Goal: Find specific page/section: Find specific page/section

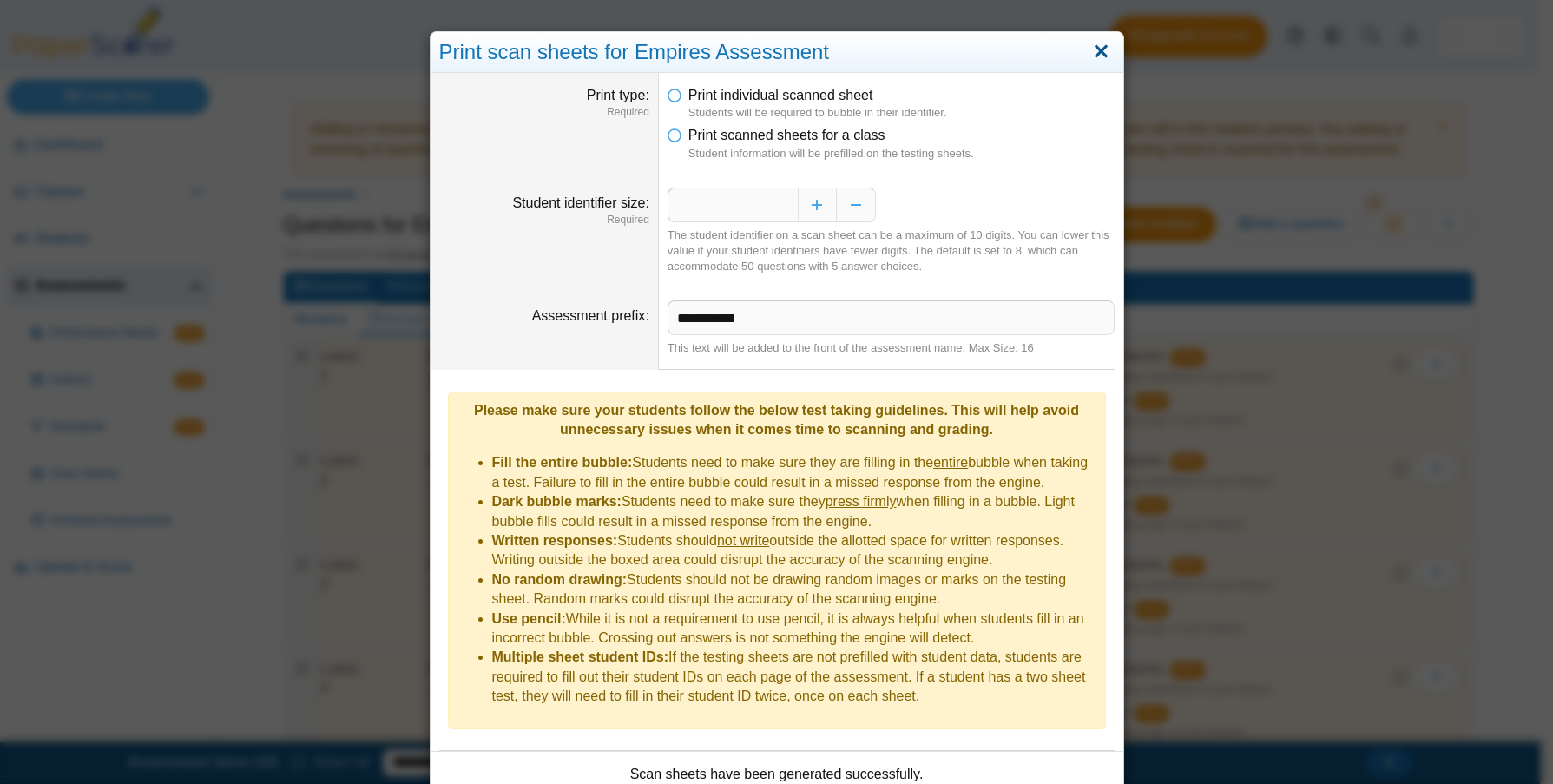
click at [1103, 51] on link "Close" at bounding box center [1101, 51] width 27 height 29
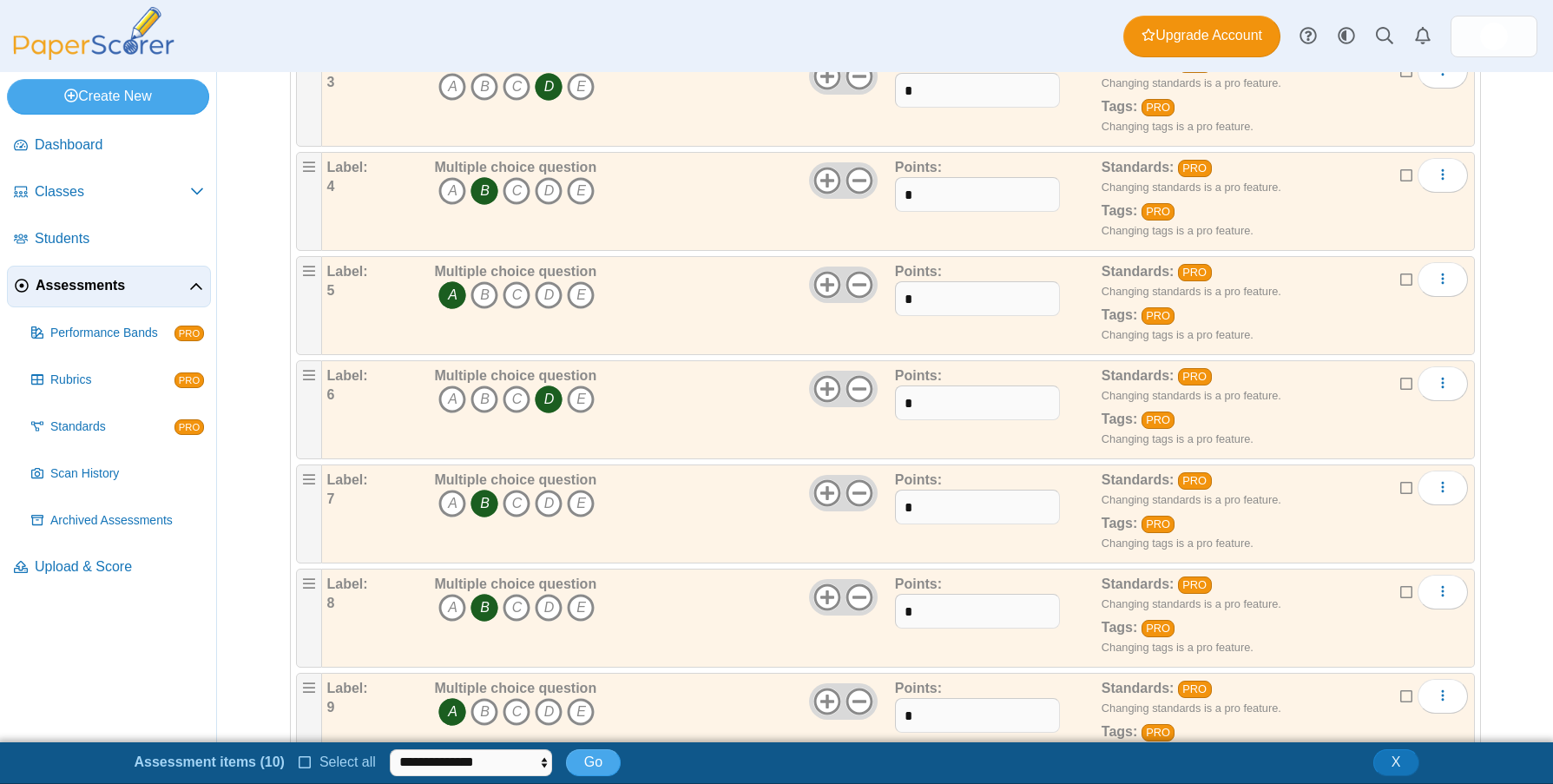
scroll to position [154, 0]
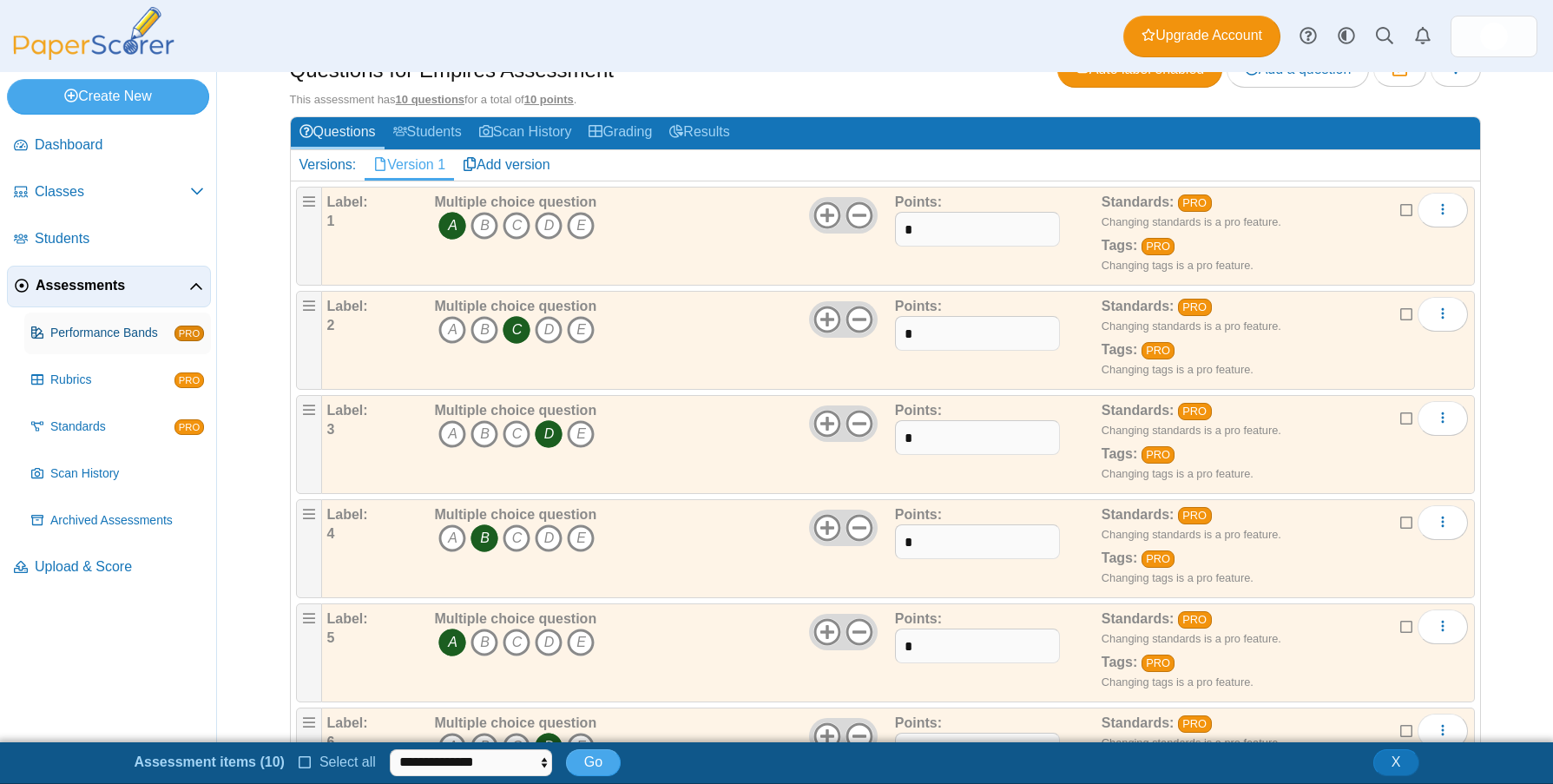
click at [81, 329] on span "Performance Bands" at bounding box center [113, 333] width 124 height 17
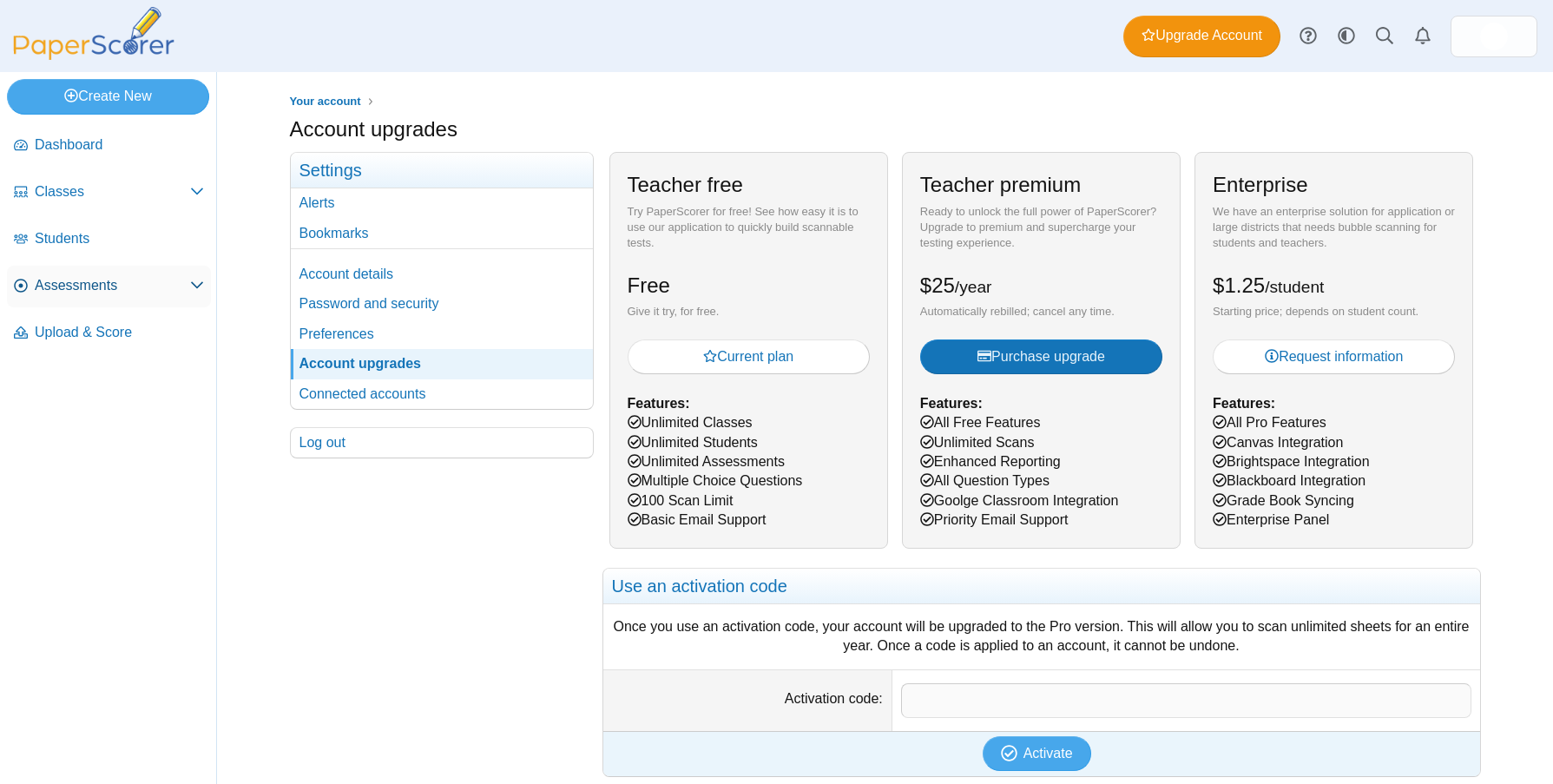
click at [156, 298] on link "Assessments" at bounding box center [109, 286] width 204 height 42
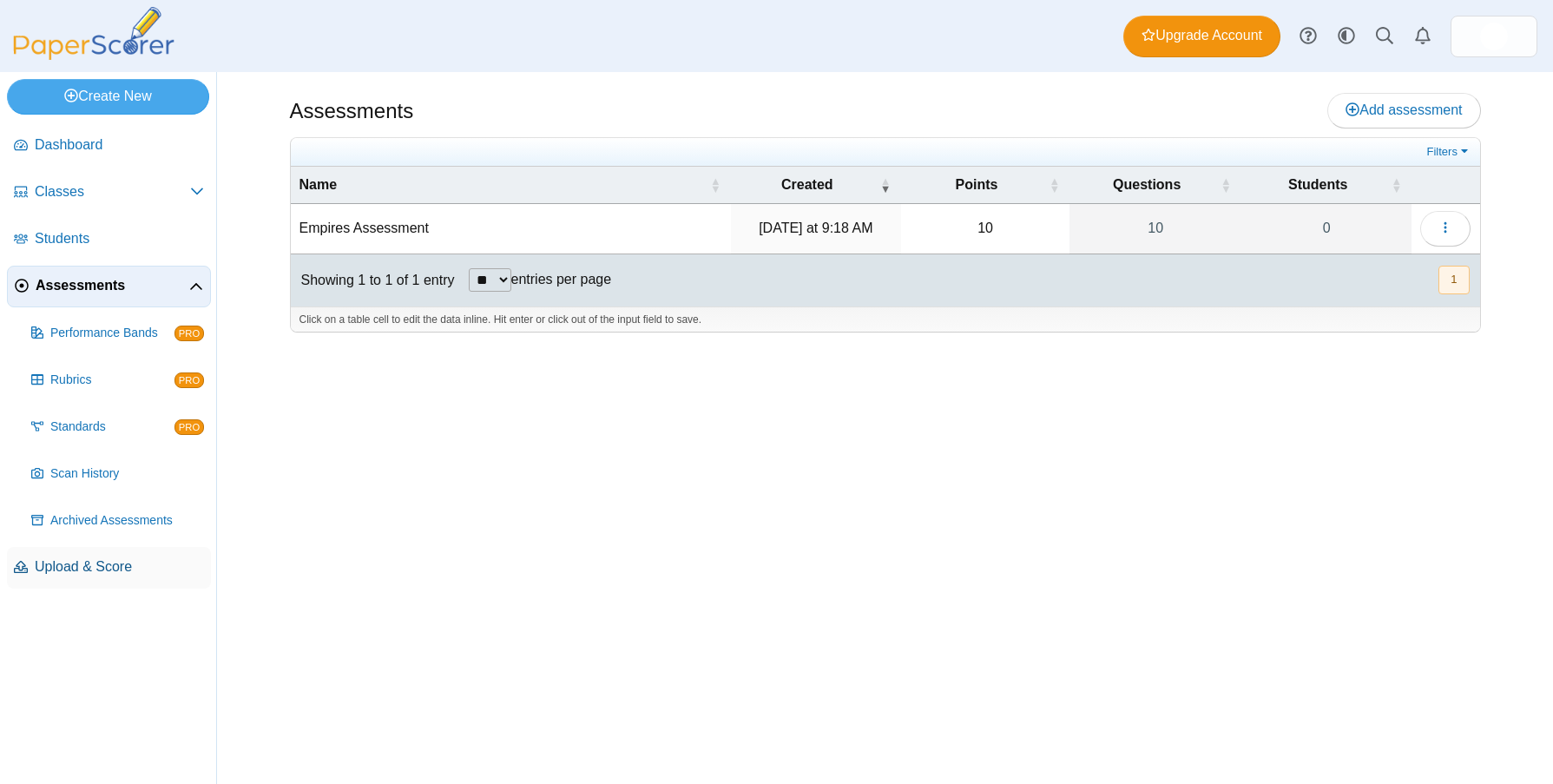
click at [132, 569] on span "Upload & Score" at bounding box center [120, 567] width 169 height 19
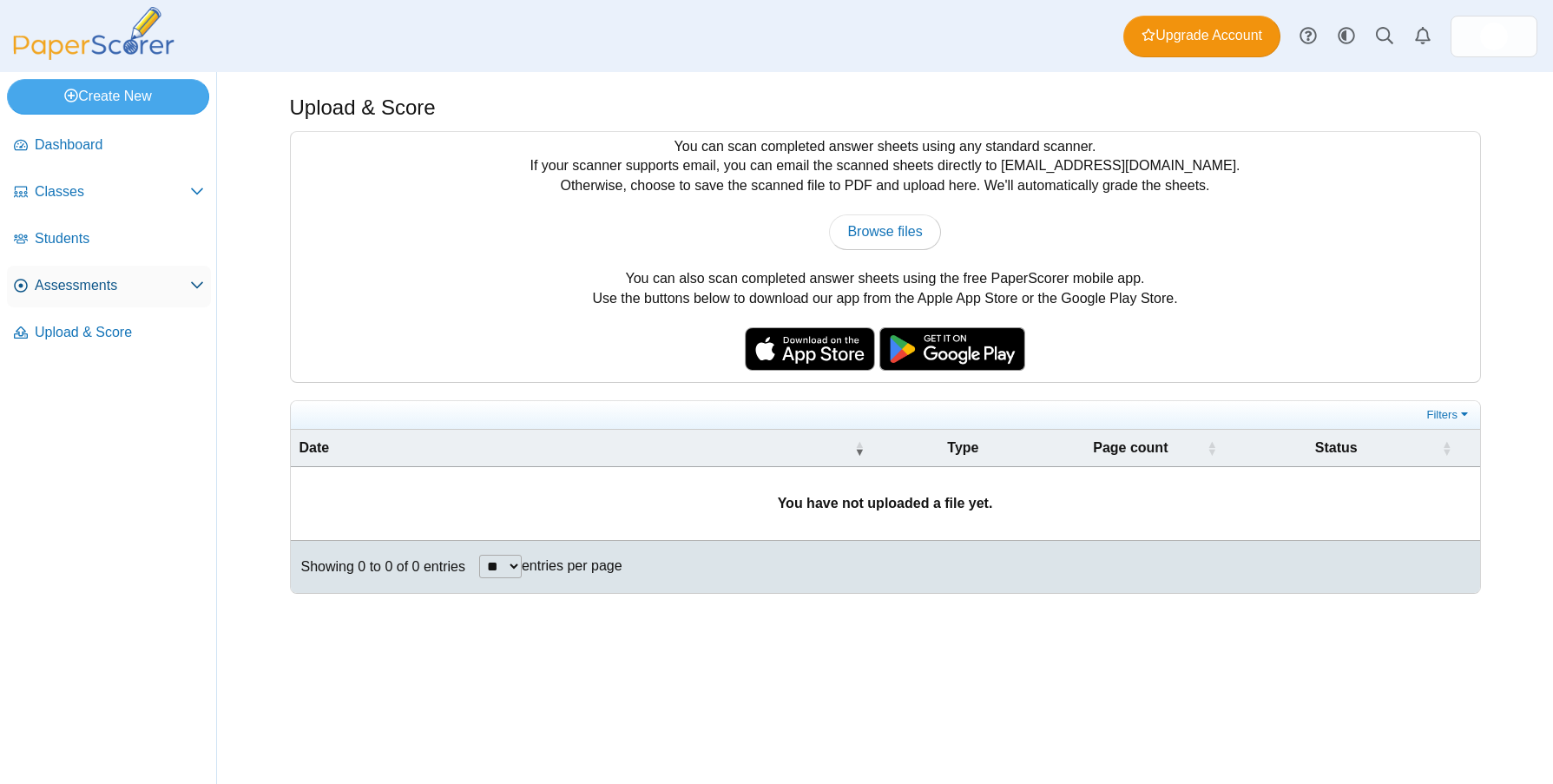
click at [182, 282] on span "Assessments" at bounding box center [113, 286] width 155 height 19
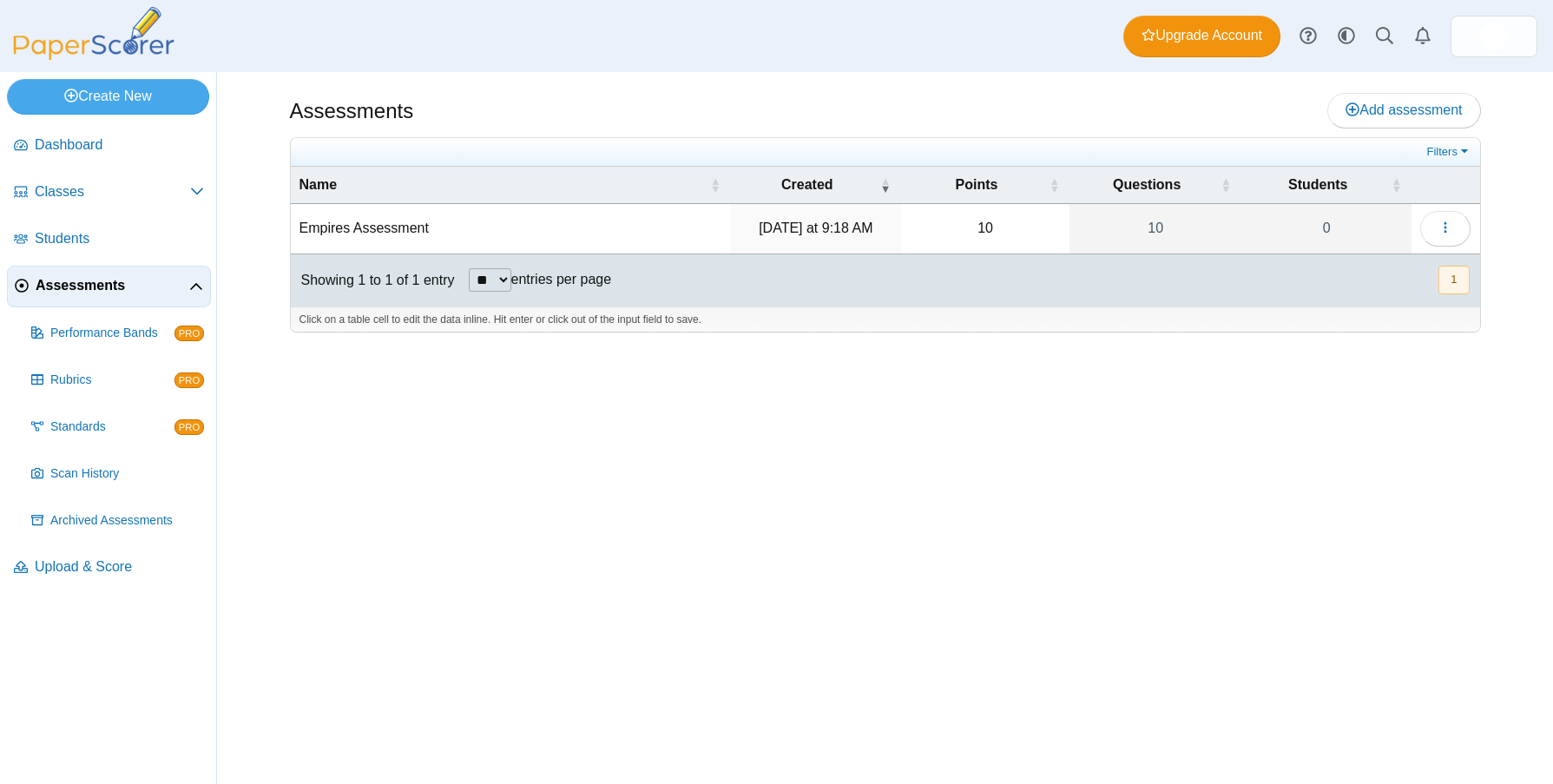
click at [377, 229] on td "Empires Assessment" at bounding box center [510, 228] width 440 height 50
click at [1445, 222] on icon "button" at bounding box center [1445, 227] width 14 height 14
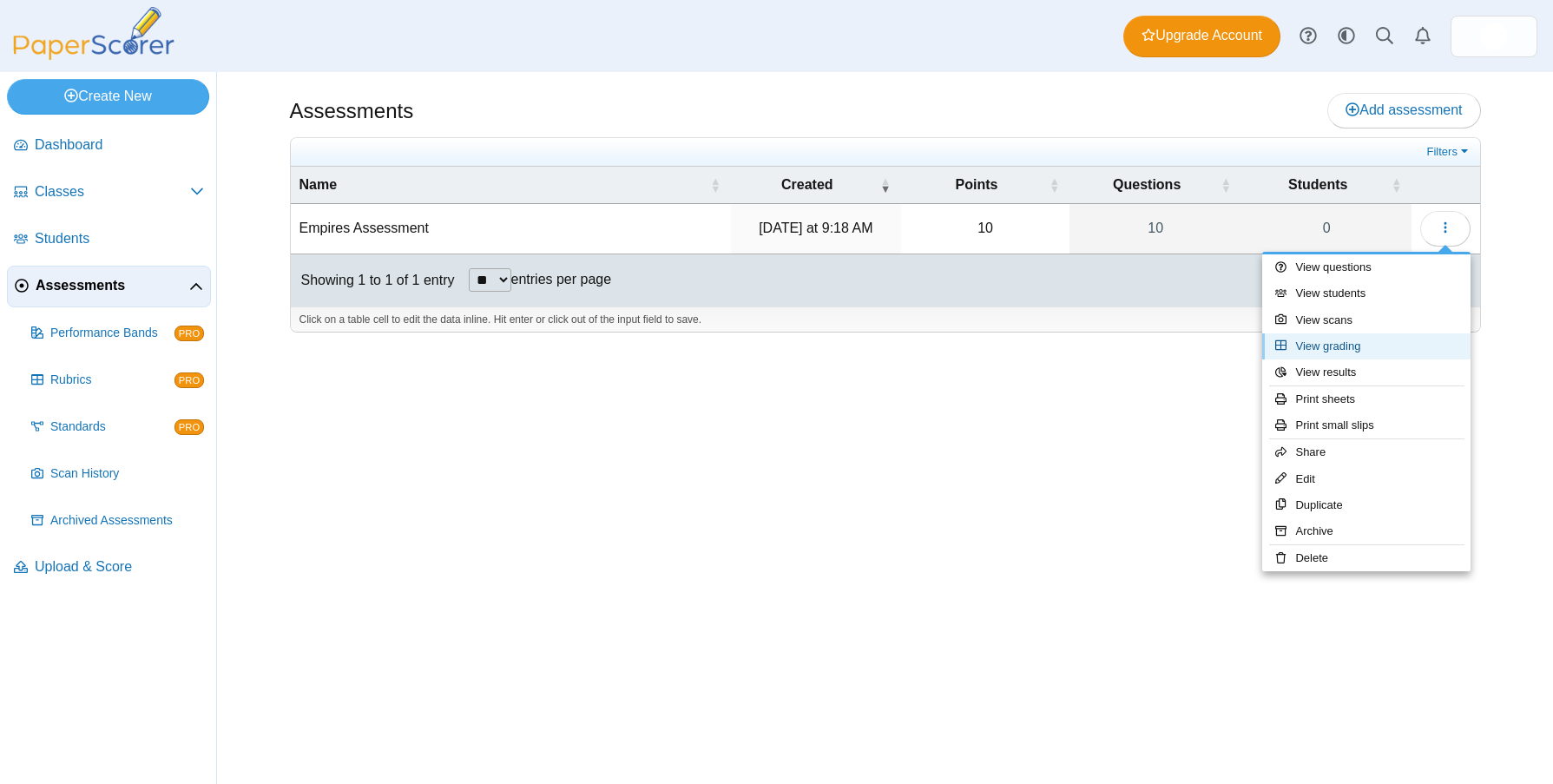
click at [1398, 352] on link "View grading" at bounding box center [1366, 346] width 208 height 26
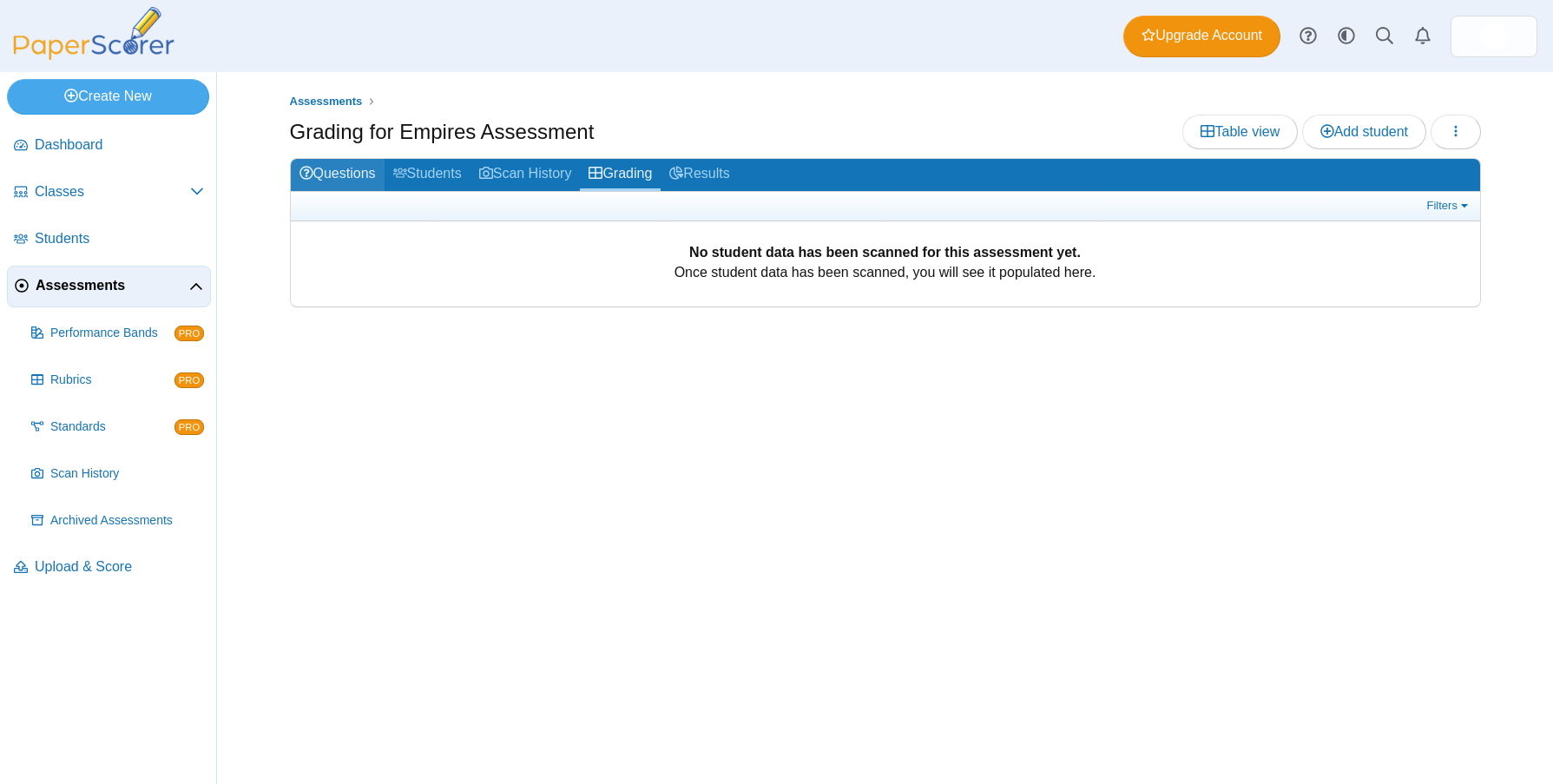
click at [342, 181] on link "Questions" at bounding box center [337, 174] width 93 height 32
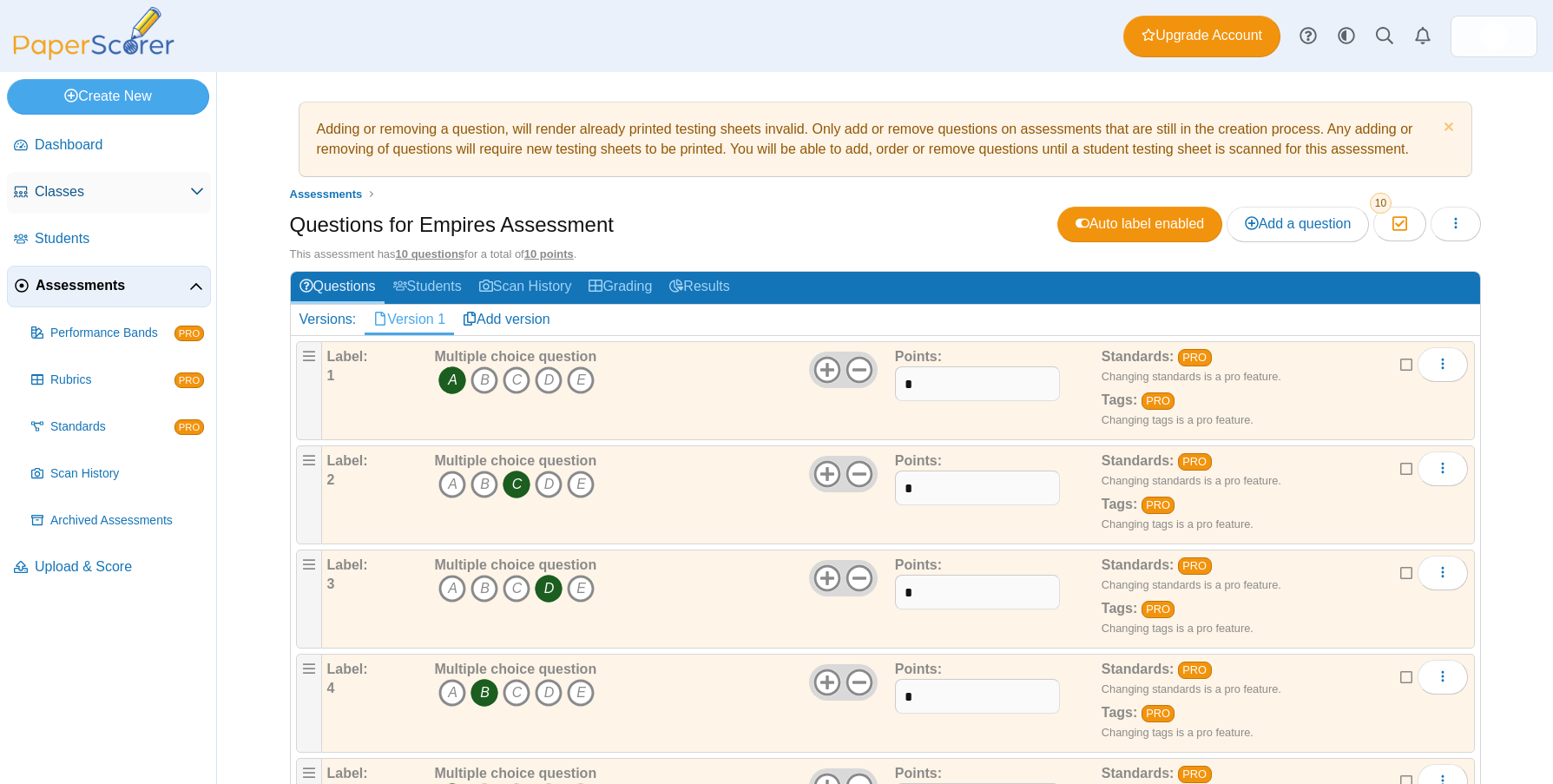
click at [172, 191] on span "Classes" at bounding box center [113, 192] width 155 height 19
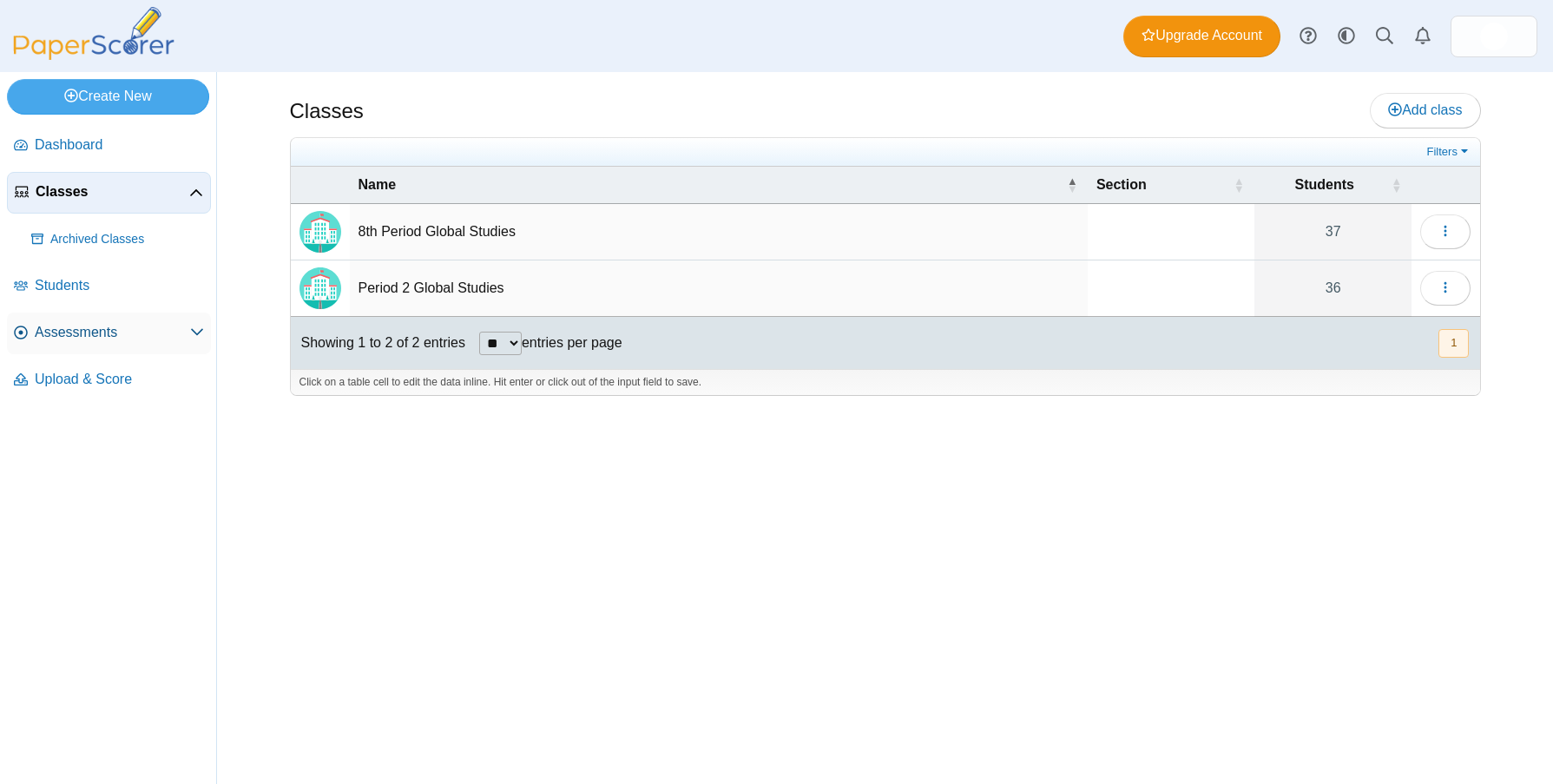
click at [77, 320] on link "Assessments" at bounding box center [109, 333] width 204 height 42
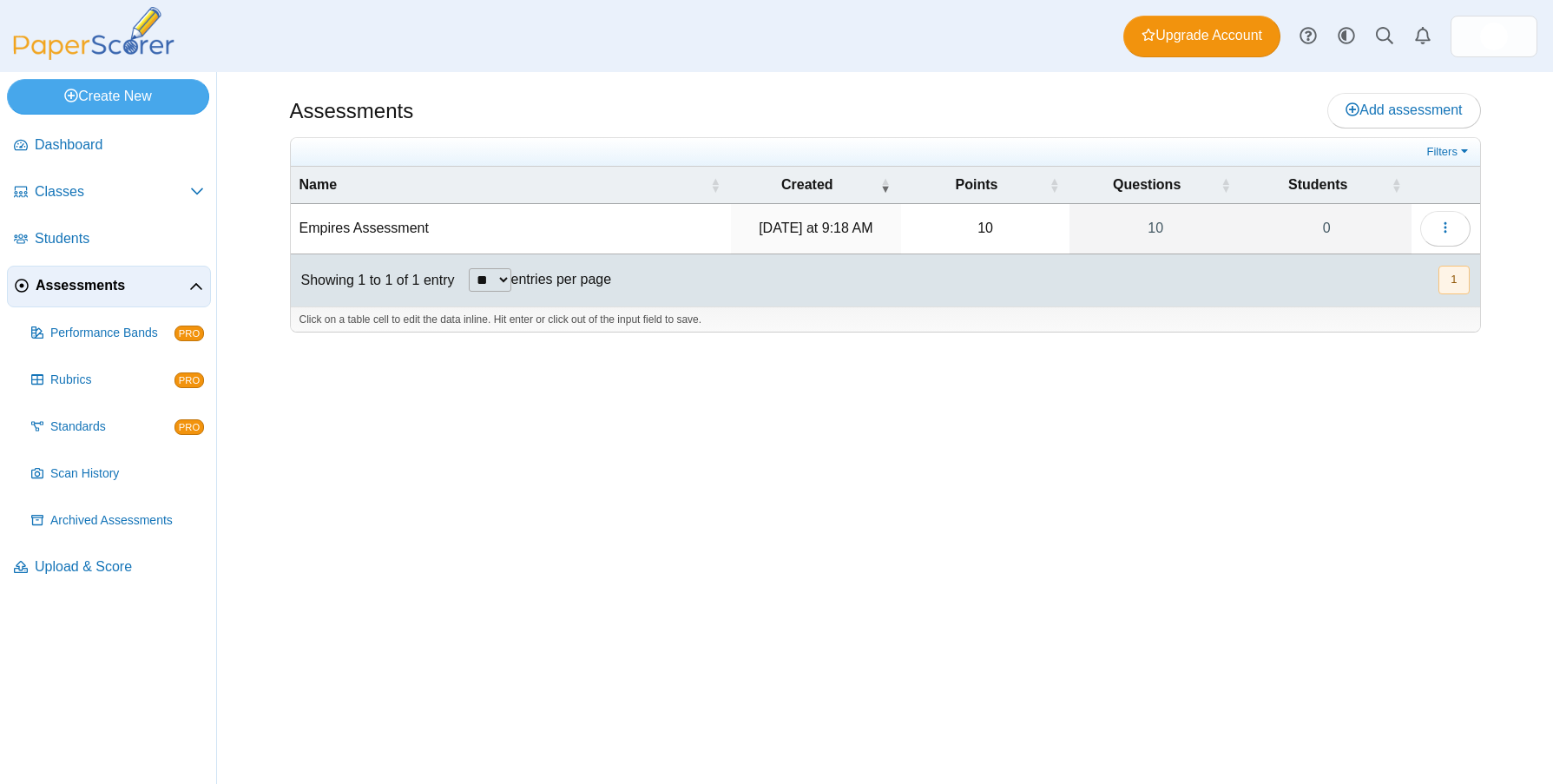
click at [365, 240] on td "Empires Assessment" at bounding box center [510, 228] width 440 height 50
click at [1426, 217] on button "button" at bounding box center [1446, 228] width 51 height 35
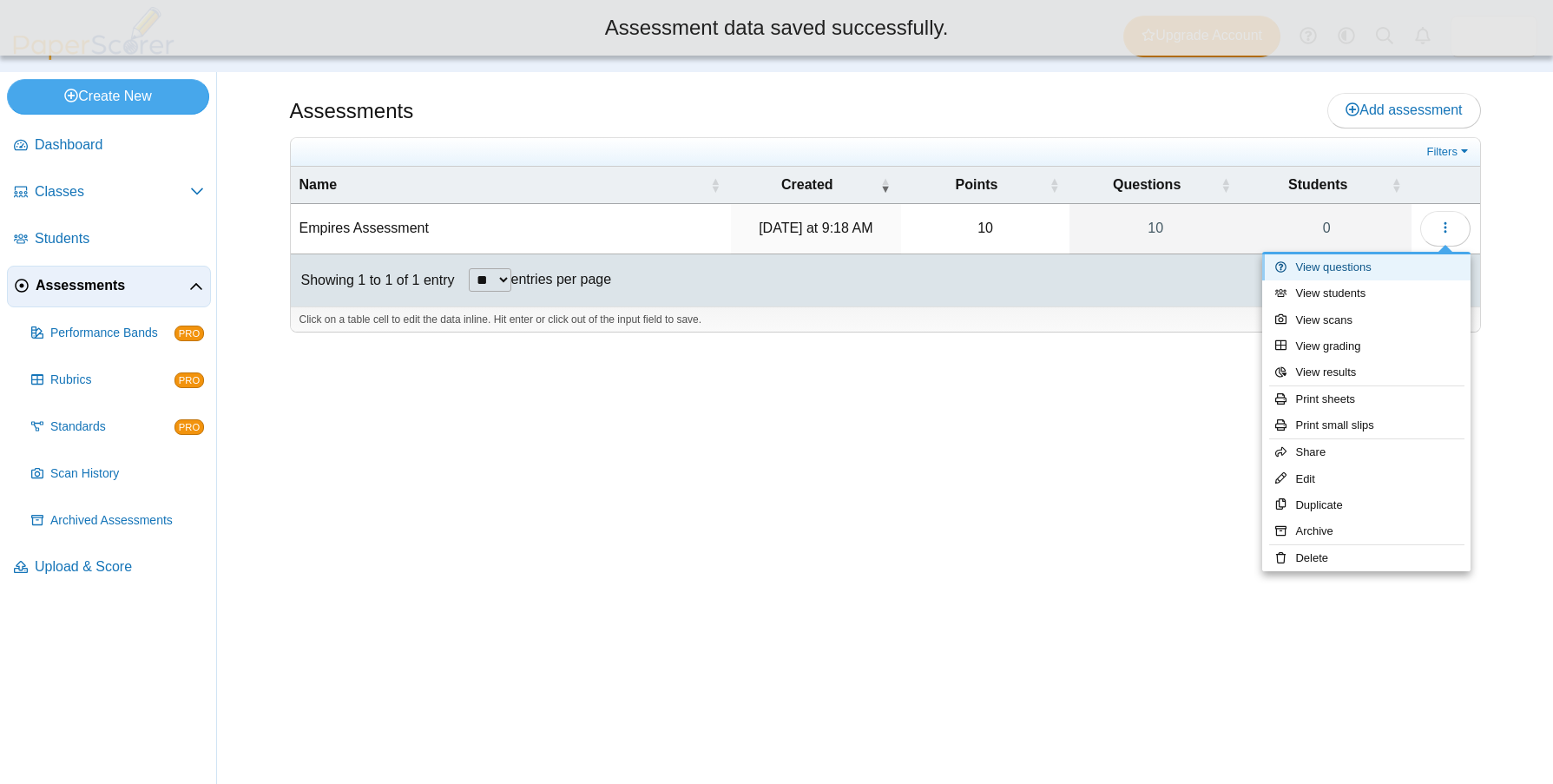
click at [1413, 271] on link "View questions" at bounding box center [1366, 267] width 208 height 26
